Goal: Browse casually

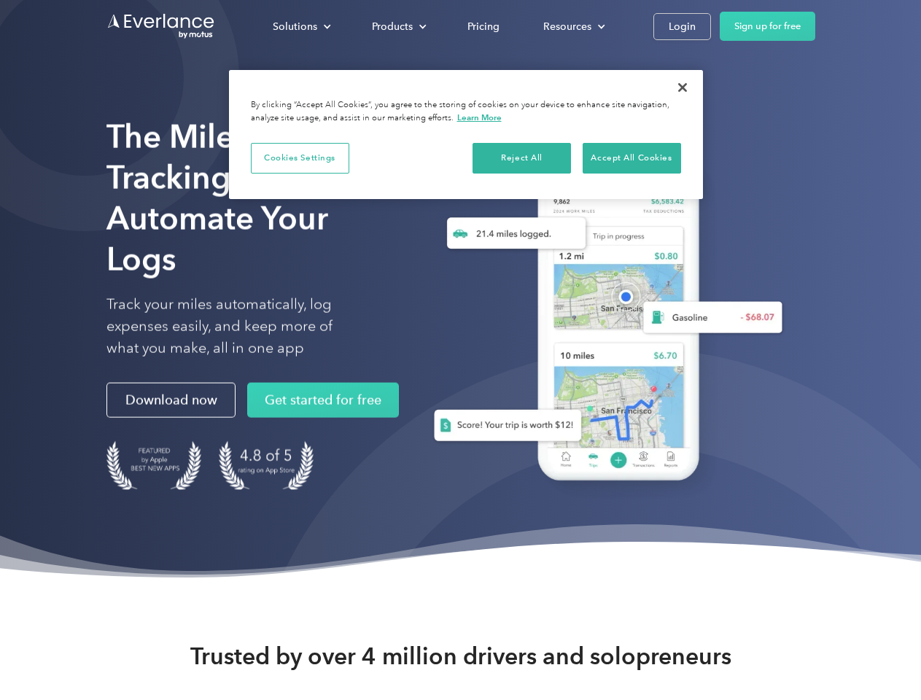
click at [301, 26] on div "Solutions" at bounding box center [295, 26] width 44 height 18
click at [397, 26] on div "Products" at bounding box center [392, 26] width 41 height 18
click at [572, 26] on div "Resources" at bounding box center [567, 26] width 48 height 18
click at [300, 157] on button "Cookies Settings" at bounding box center [300, 158] width 98 height 31
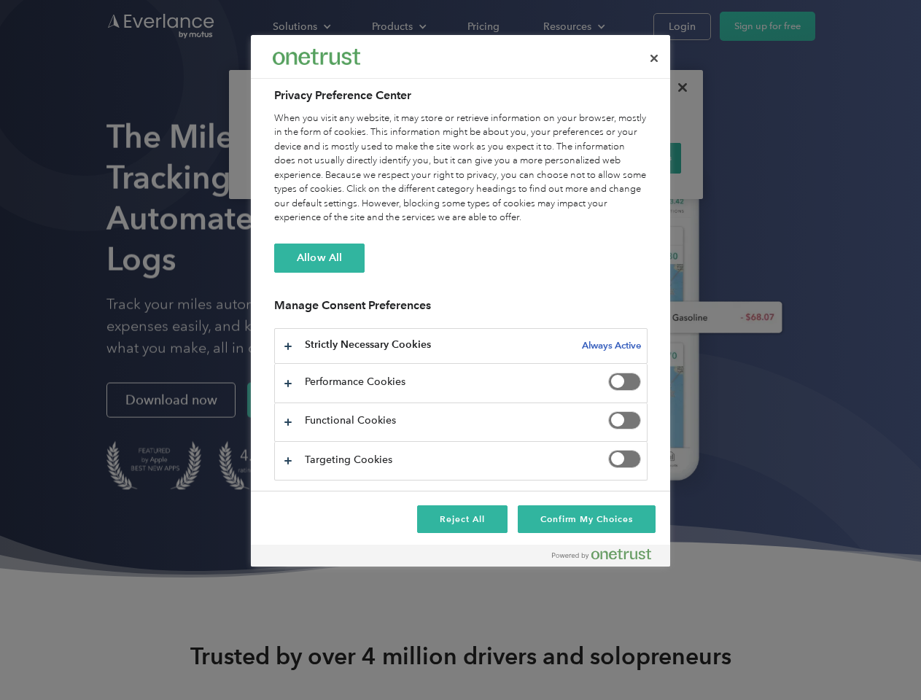
click at [522, 157] on div "When you visit any website, it may store or retrieve information on your browse…" at bounding box center [460, 169] width 373 height 114
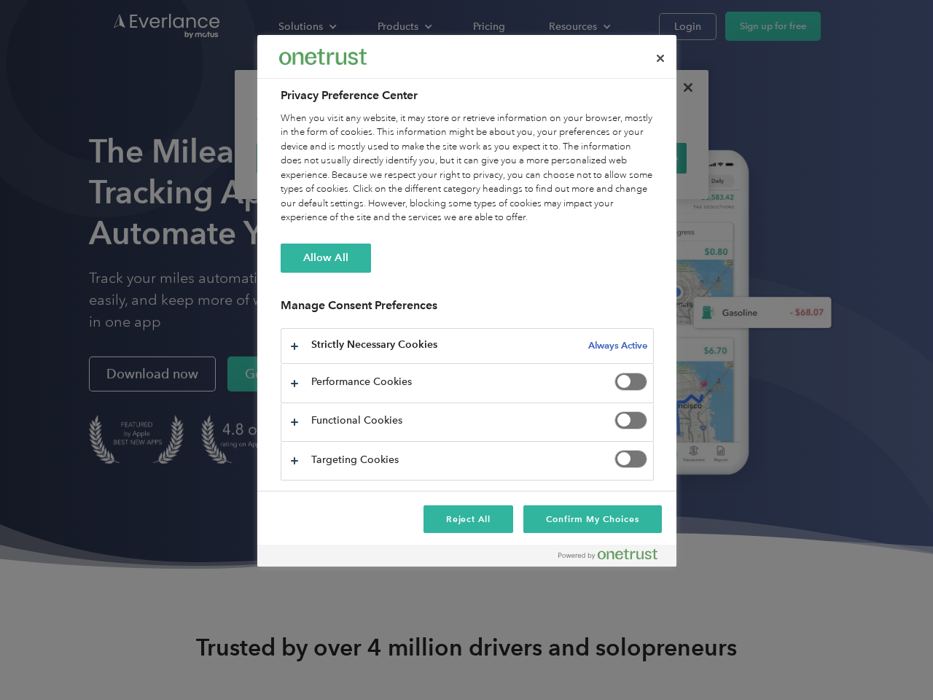
click at [631, 157] on div "When you visit any website, it may store or retrieve information on your browse…" at bounding box center [467, 169] width 373 height 114
click at [682, 87] on div at bounding box center [466, 350] width 933 height 700
